Goal: Check status: Check status

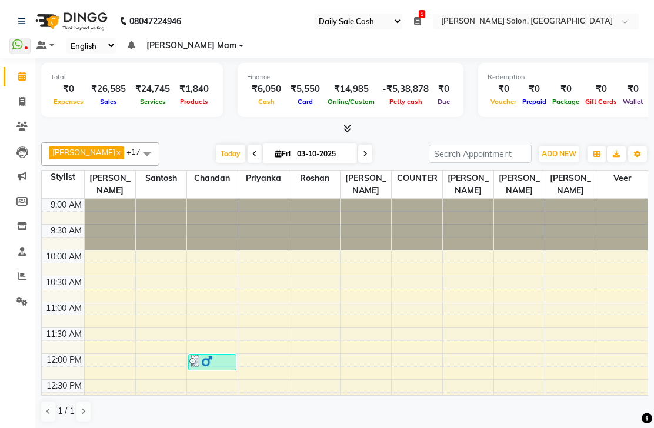
select select "35"
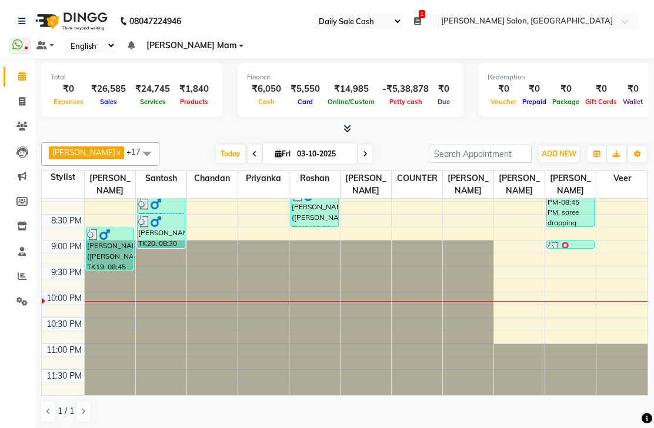
scroll to position [579, 0]
click at [25, 272] on icon at bounding box center [22, 276] width 9 height 9
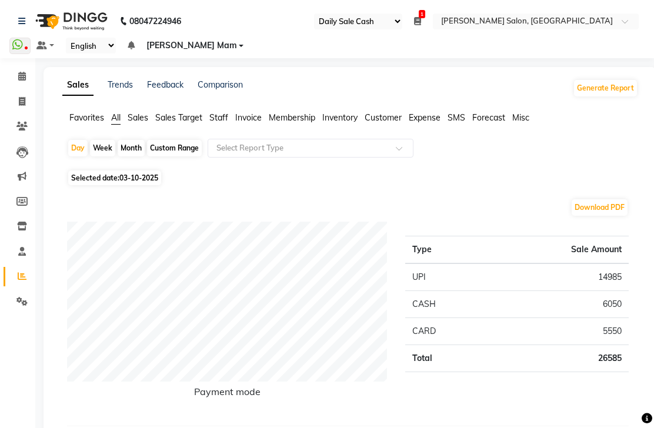
click at [131, 182] on span "03-10-2025" at bounding box center [138, 178] width 39 height 9
select select "10"
select select "2025"
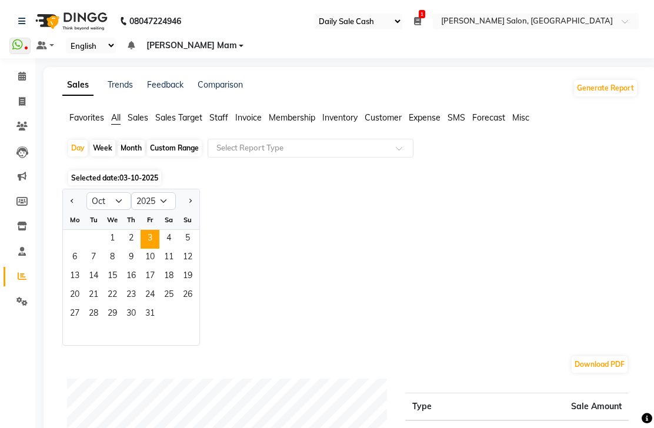
click at [125, 155] on div "Month" at bounding box center [131, 148] width 27 height 16
select select "10"
select select "2025"
click at [111, 244] on span "1" at bounding box center [112, 239] width 19 height 19
